Goal: Book appointment/travel/reservation

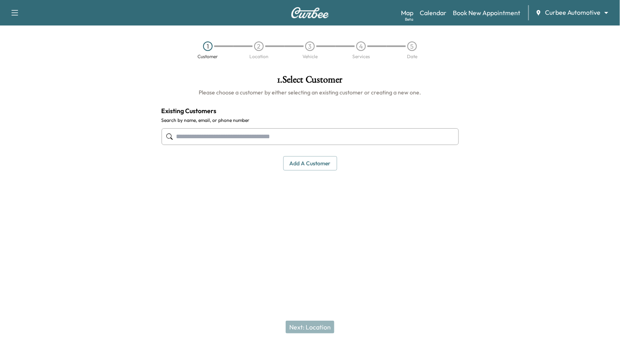
click at [568, 15] on body "Support Log Out Map Beta Calendar Book New Appointment Curbee Automotive ******…" at bounding box center [310, 171] width 620 height 343
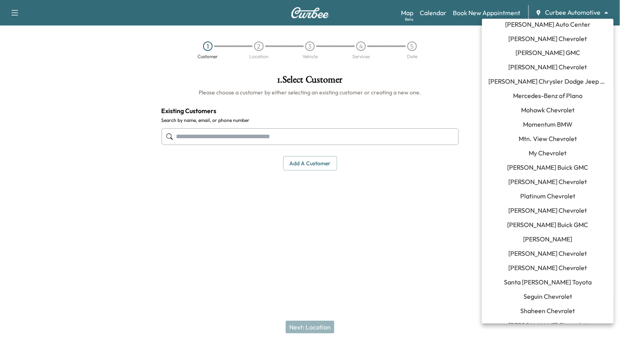
scroll to position [539, 0]
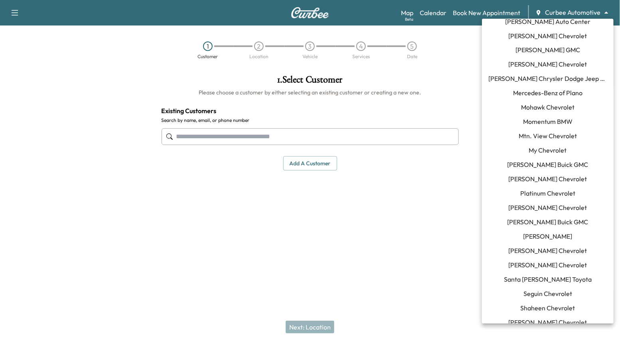
click at [546, 83] on span "[PERSON_NAME] Chrysler Dodge Jeep RAM of [GEOGRAPHIC_DATA]" at bounding box center [547, 79] width 119 height 10
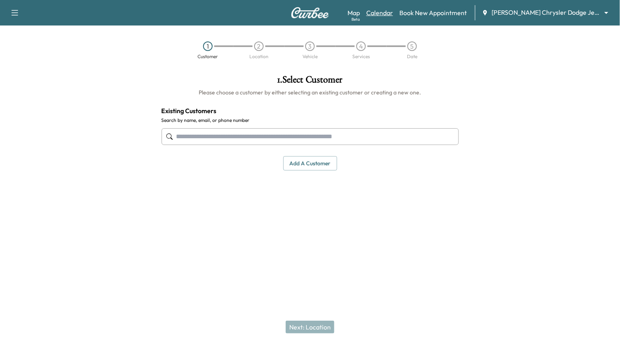
click at [382, 12] on link "Calendar" at bounding box center [379, 13] width 27 height 10
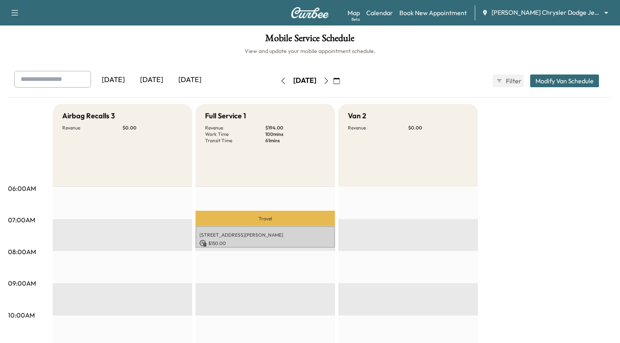
click at [280, 80] on icon "button" at bounding box center [283, 81] width 6 height 6
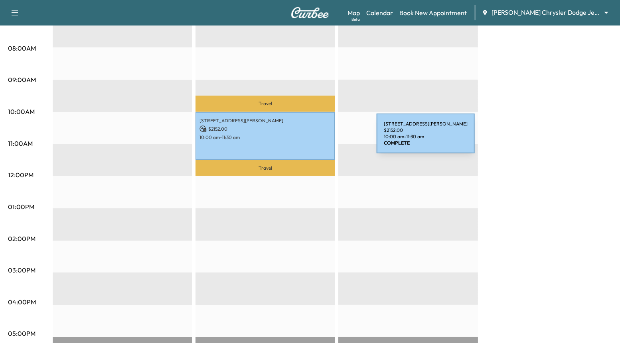
scroll to position [8, 0]
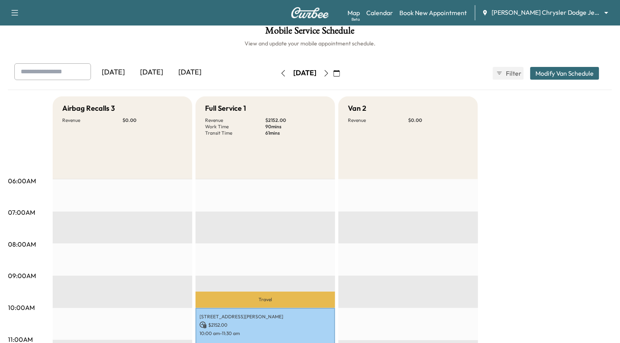
click at [280, 71] on icon "button" at bounding box center [283, 73] width 6 height 6
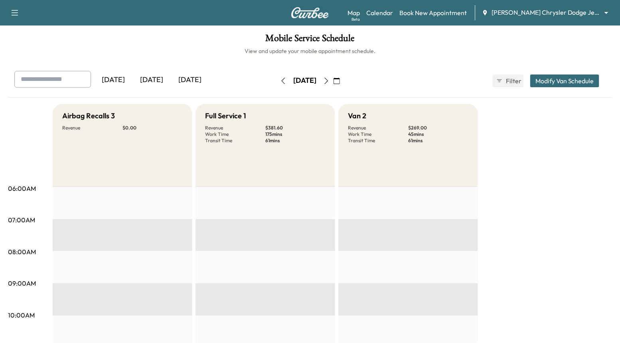
click at [276, 84] on button "button" at bounding box center [283, 81] width 14 height 13
click at [280, 78] on icon "button" at bounding box center [283, 81] width 6 height 6
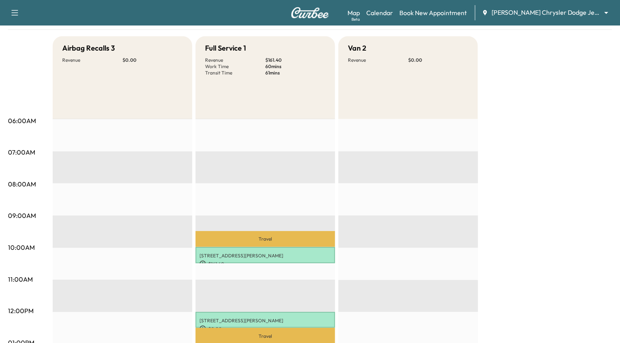
scroll to position [128, 0]
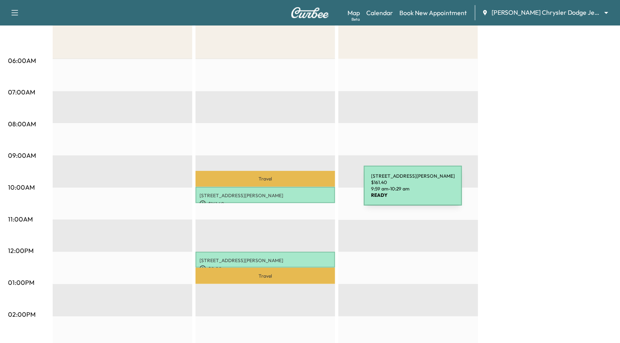
click at [304, 194] on p "[STREET_ADDRESS][PERSON_NAME]" at bounding box center [265, 196] width 132 height 6
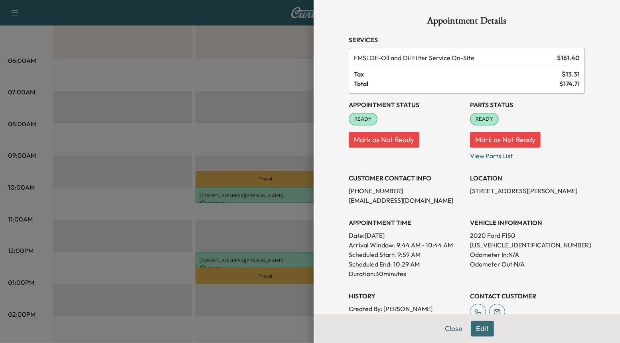
click at [291, 212] on div at bounding box center [310, 171] width 620 height 343
